Goal: Check status: Check status

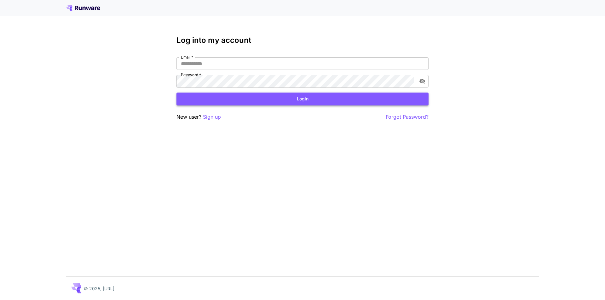
type input "**********"
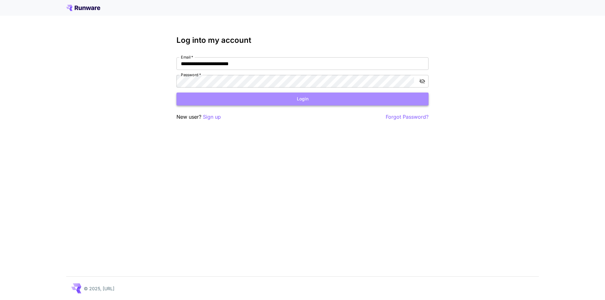
click at [305, 98] on button "Login" at bounding box center [303, 99] width 252 height 13
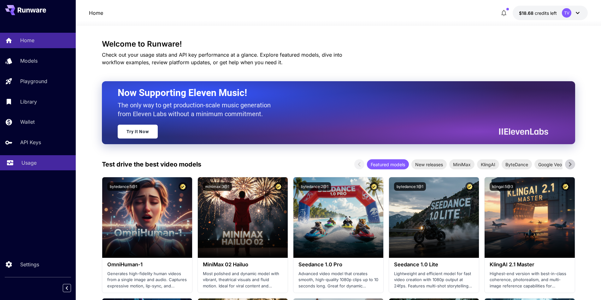
click at [12, 162] on icon at bounding box center [10, 161] width 8 height 8
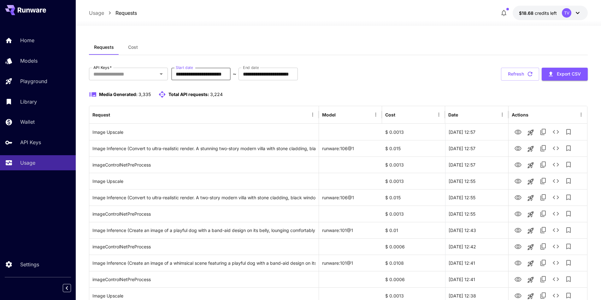
click at [230, 74] on input "**********" at bounding box center [200, 74] width 59 height 13
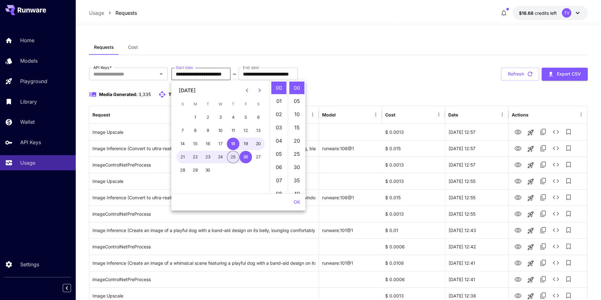
click at [233, 157] on button "25" at bounding box center [233, 157] width 13 height 13
type input "**********"
click at [294, 201] on button "OK" at bounding box center [297, 203] width 12 height 12
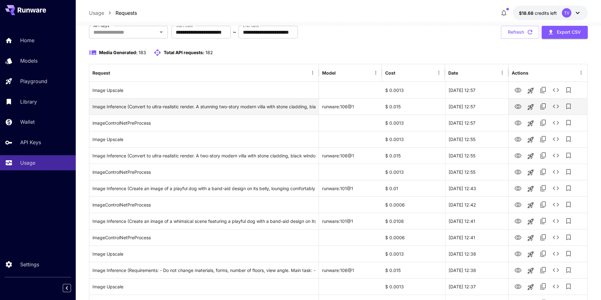
scroll to position [53, 0]
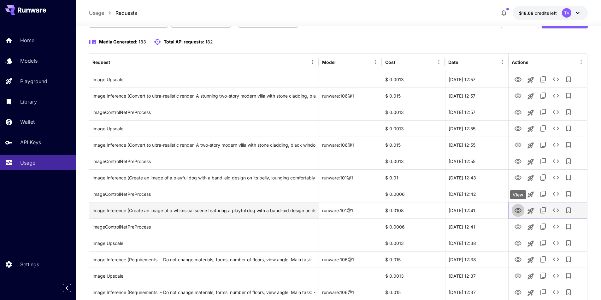
click at [518, 211] on icon "View" at bounding box center [518, 211] width 8 height 8
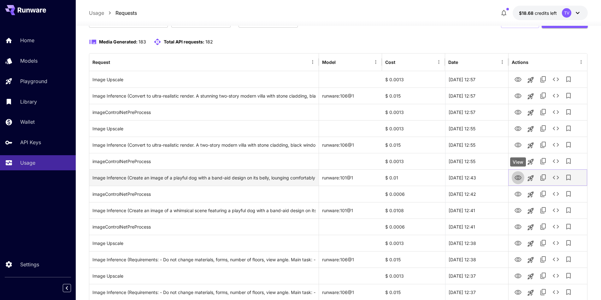
click at [517, 175] on icon "View" at bounding box center [518, 178] width 8 height 8
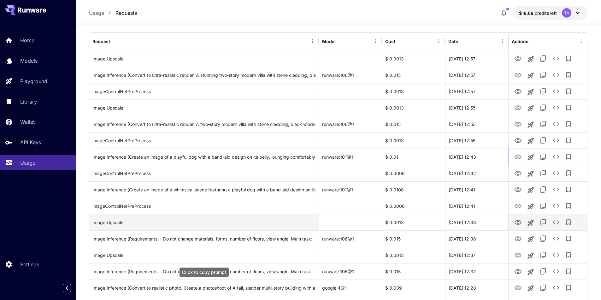
scroll to position [84, 0]
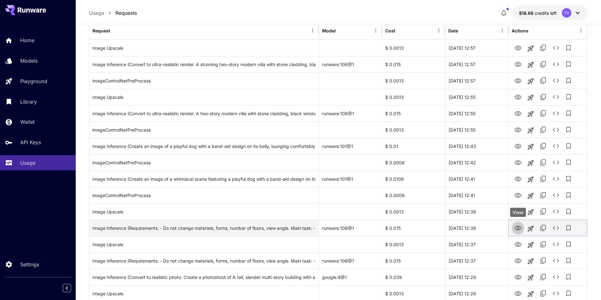
click at [516, 228] on icon "View" at bounding box center [517, 228] width 7 height 5
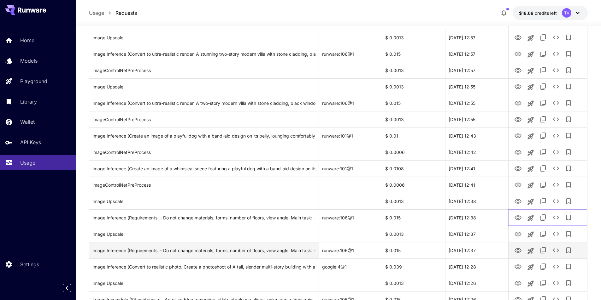
scroll to position [105, 0]
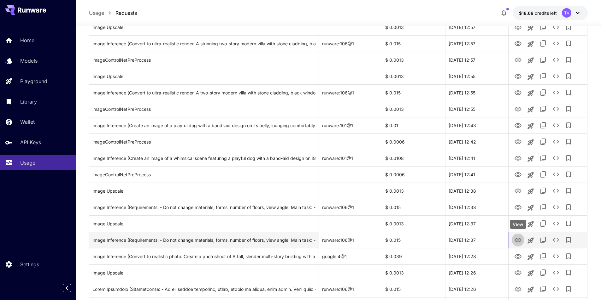
click at [518, 241] on icon "View" at bounding box center [517, 240] width 7 height 5
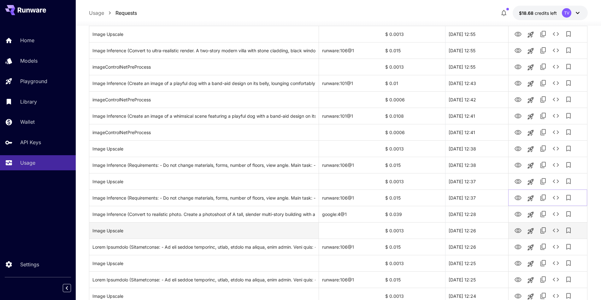
scroll to position [179, 0]
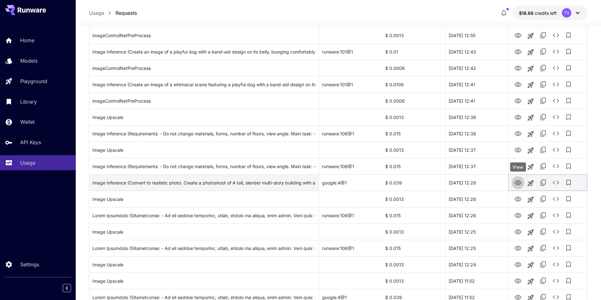
click at [518, 181] on icon "View" at bounding box center [517, 183] width 7 height 5
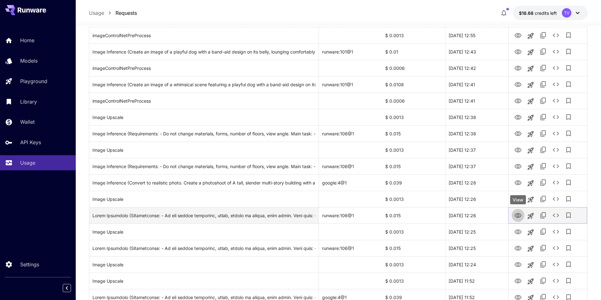
click at [518, 216] on icon "View" at bounding box center [518, 216] width 8 height 8
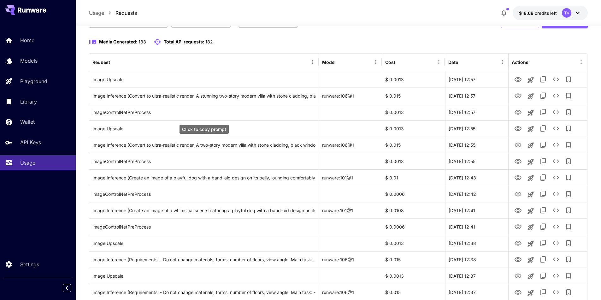
scroll to position [0, 0]
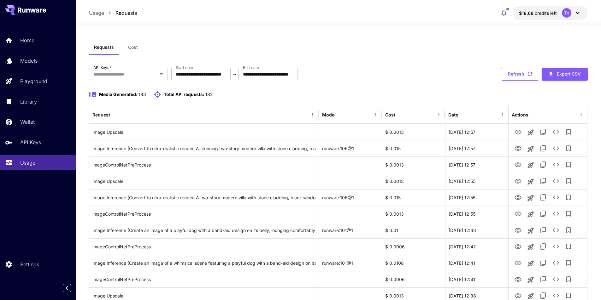
click at [518, 74] on button "Refresh" at bounding box center [520, 74] width 38 height 13
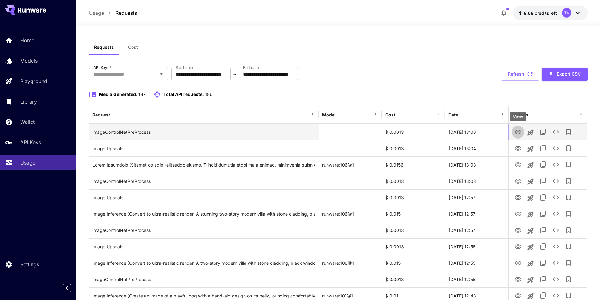
click at [518, 131] on icon "View" at bounding box center [518, 133] width 8 height 8
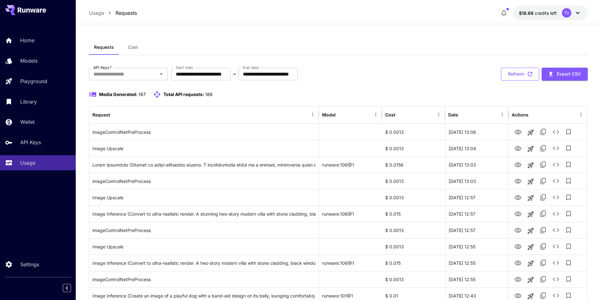
click at [516, 73] on button "Refresh" at bounding box center [520, 74] width 38 height 13
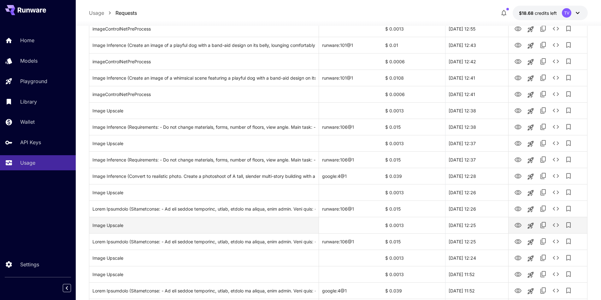
scroll to position [305, 0]
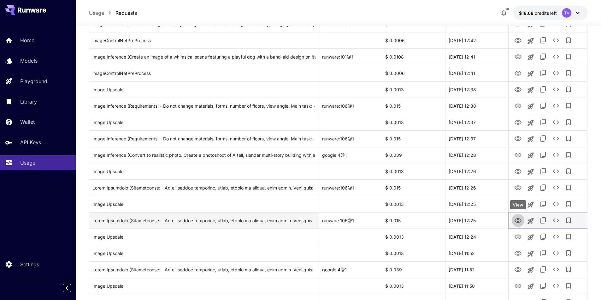
click at [517, 219] on icon "View" at bounding box center [518, 221] width 8 height 8
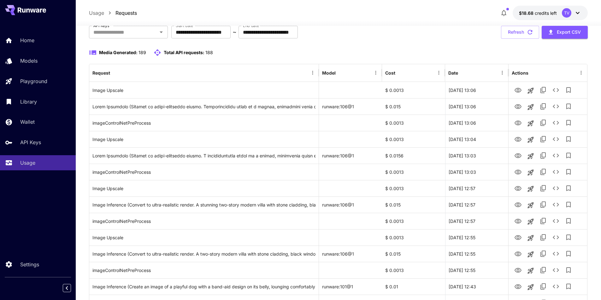
scroll to position [0, 0]
